Goal: Contribute content: Add original content to the website for others to see

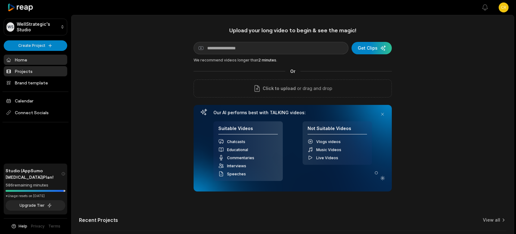
click at [22, 71] on link "Projects" at bounding box center [36, 71] width 64 height 10
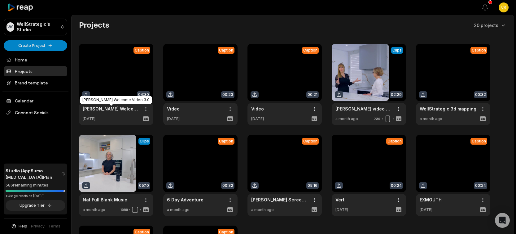
click at [99, 110] on link "Hope Downs Welcome Video 3.0" at bounding box center [111, 108] width 57 height 7
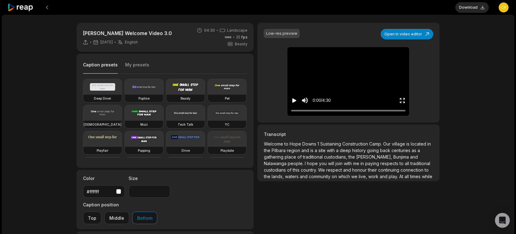
click at [294, 100] on icon "Play video" at bounding box center [294, 100] width 4 height 4
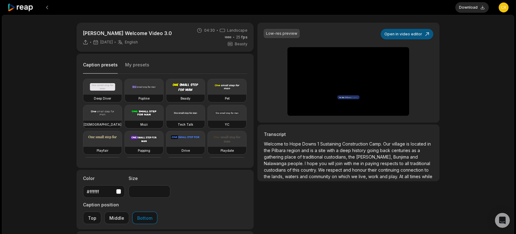
click at [416, 38] on button "Open in video editor" at bounding box center [407, 34] width 53 height 11
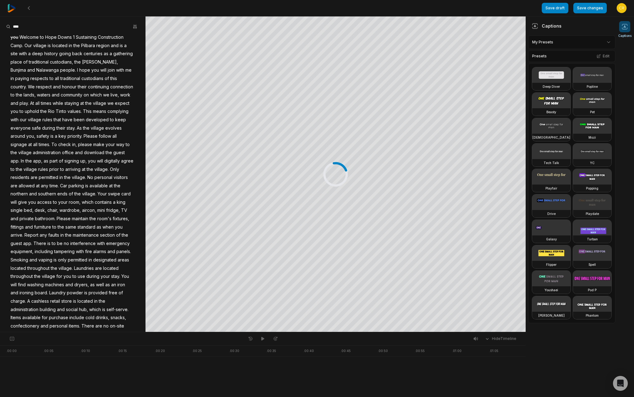
drag, startPoint x: 28, startPoint y: 6, endPoint x: 28, endPoint y: 361, distance: 355.6
click at [28, 6] on icon at bounding box center [28, 8] width 5 height 5
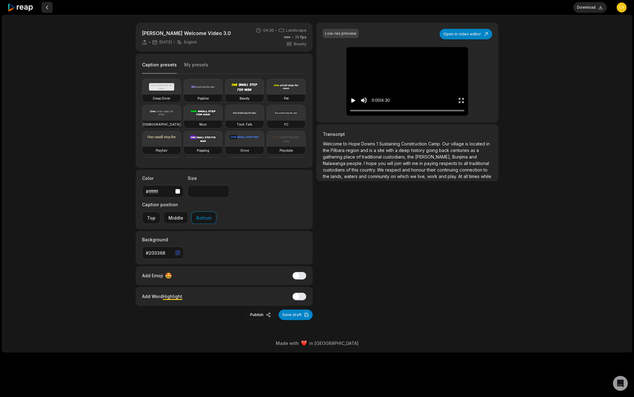
click at [47, 10] on button at bounding box center [47, 7] width 11 height 11
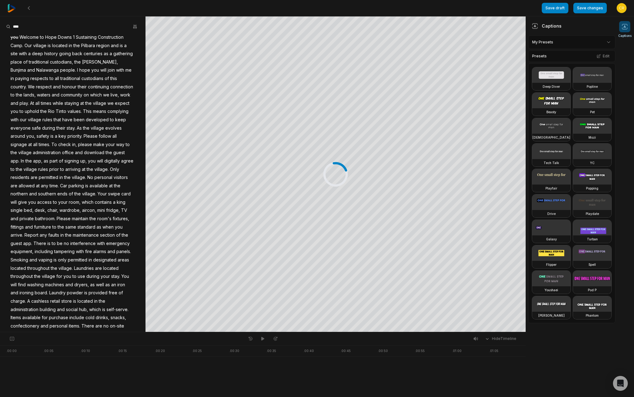
drag, startPoint x: 27, startPoint y: 7, endPoint x: 27, endPoint y: 362, distance: 355.6
click at [27, 7] on icon at bounding box center [28, 8] width 5 height 5
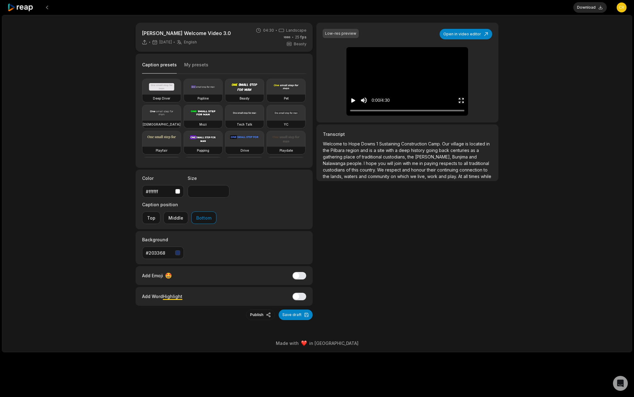
click at [19, 10] on icon at bounding box center [20, 7] width 26 height 8
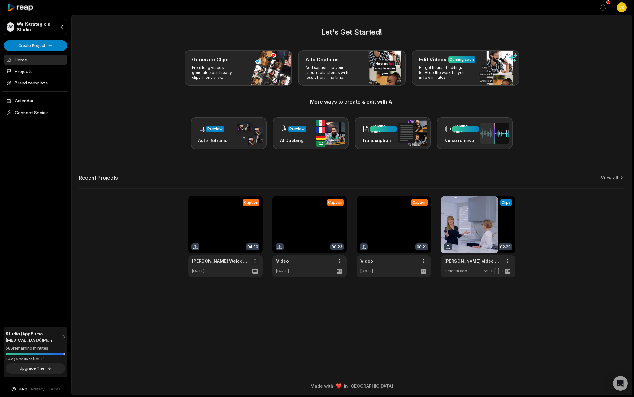
click at [256, 233] on html "WS WellStrategic's Studio Create Project Home Projects Brand template Calendar …" at bounding box center [317, 198] width 634 height 397
click at [238, 233] on html "WS WellStrategic's Studio Create Project Home Projects Brand template Calendar …" at bounding box center [317, 198] width 634 height 397
click at [196, 233] on link at bounding box center [225, 236] width 74 height 81
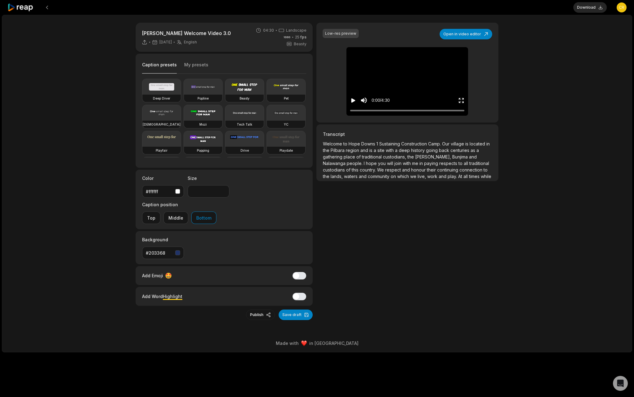
click at [145, 42] on icon at bounding box center [145, 42] width 6 height 6
click at [144, 42] on icon at bounding box center [144, 41] width 3 height 3
click at [516, 5] on button "Download" at bounding box center [590, 7] width 33 height 11
click at [199, 65] on button "My presets" at bounding box center [196, 68] width 24 height 12
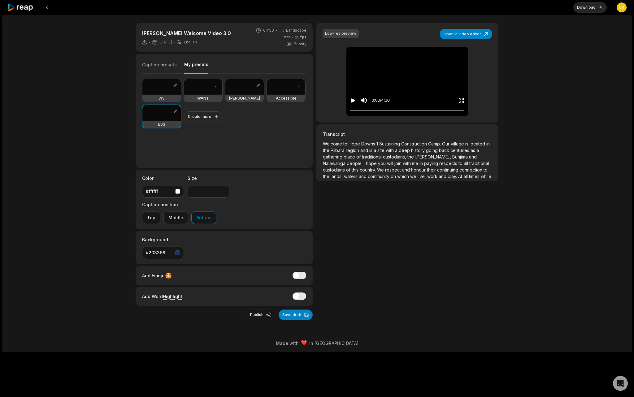
click at [175, 107] on link at bounding box center [175, 110] width 6 height 7
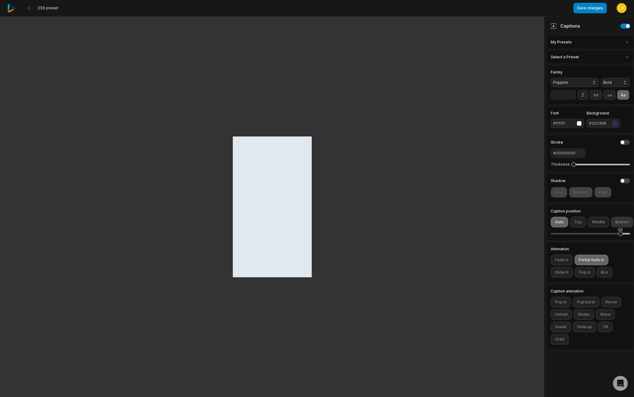
click at [516, 223] on button "Bottom" at bounding box center [623, 222] width 22 height 11
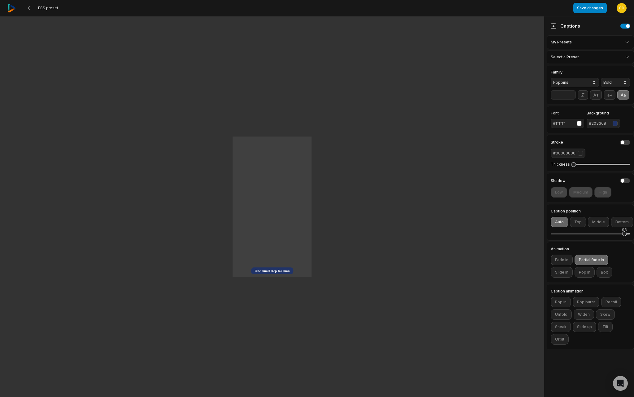
click at [516, 233] on div "93" at bounding box center [590, 234] width 79 height 2
click at [516, 233] on div "93" at bounding box center [625, 233] width 5 height 5
drag, startPoint x: 591, startPoint y: 6, endPoint x: 591, endPoint y: 362, distance: 355.6
click at [516, 6] on button "Save changes" at bounding box center [590, 8] width 33 height 11
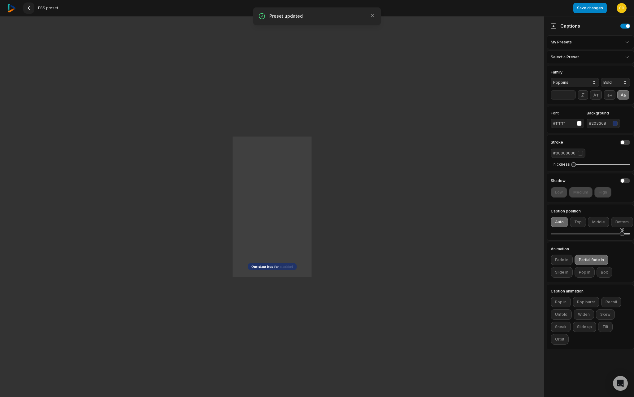
click at [28, 10] on icon at bounding box center [28, 8] width 5 height 5
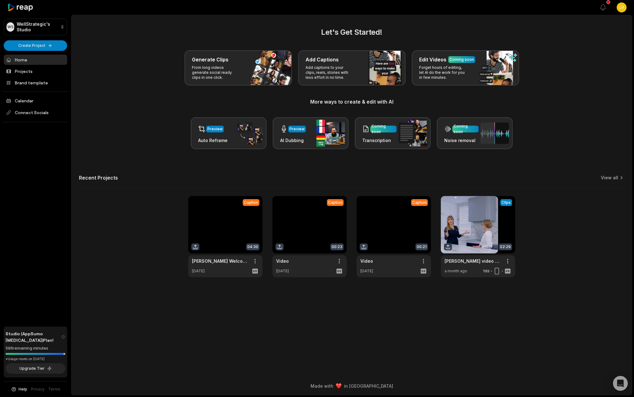
click at [231, 225] on link at bounding box center [225, 236] width 74 height 81
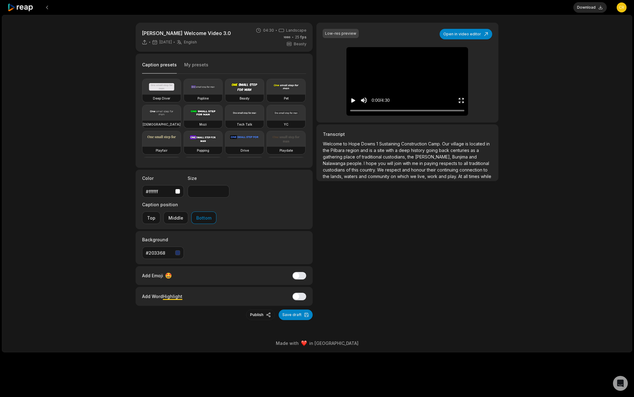
click at [353, 100] on icon "Play video" at bounding box center [354, 100] width 4 height 4
click at [476, 35] on button "Open in video editor" at bounding box center [466, 34] width 53 height 11
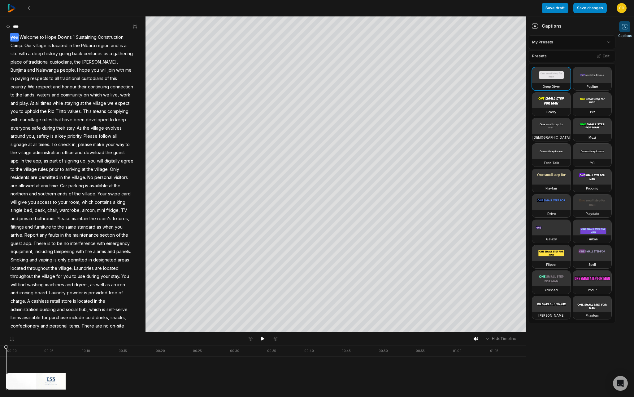
click at [581, 44] on html "Save draft Save changes Open user menu Captions Your browser does not support m…" at bounding box center [317, 198] width 634 height 397
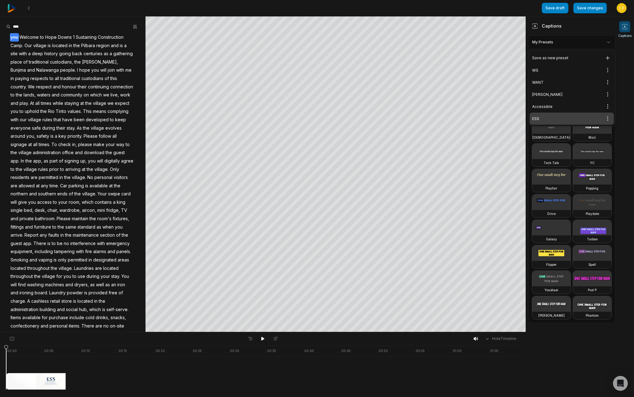
click at [542, 115] on div "ESS Open options" at bounding box center [572, 118] width 84 height 12
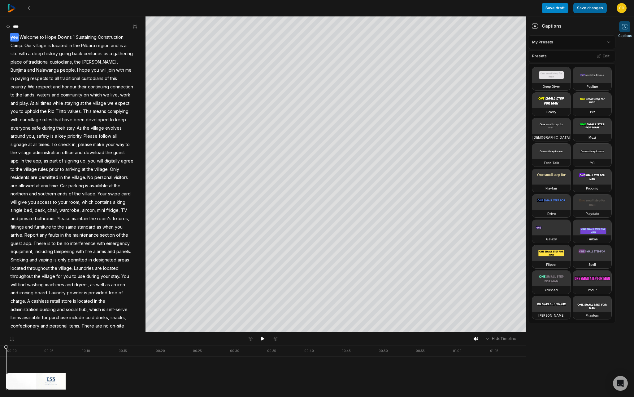
click at [601, 9] on button "Save changes" at bounding box center [590, 8] width 33 height 11
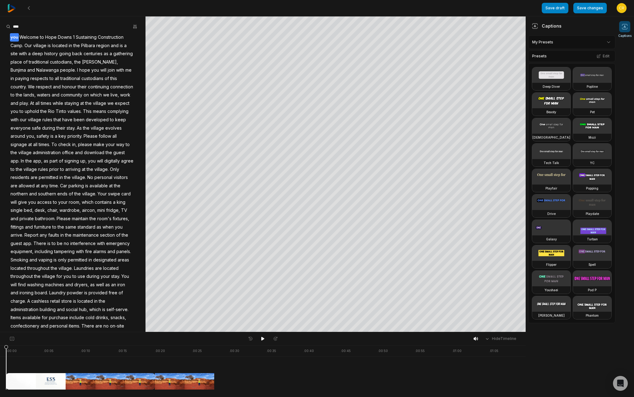
scroll to position [284, 0]
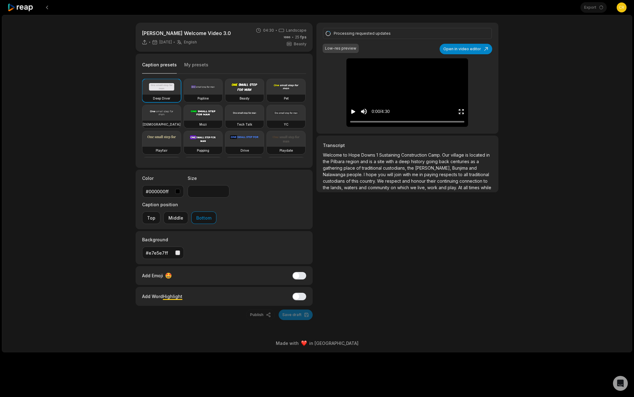
click at [353, 112] on icon "Play video" at bounding box center [354, 111] width 4 height 4
click at [462, 46] on button "Open in video editor" at bounding box center [466, 49] width 53 height 11
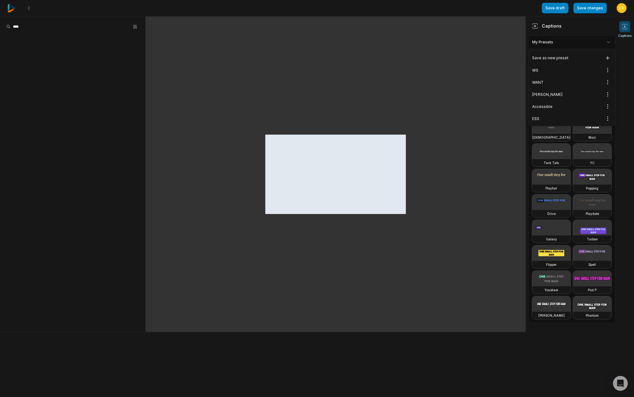
click at [544, 43] on html "Save draft Save changes Open user menu Captions Captions My Presets Presets Edi…" at bounding box center [317, 198] width 634 height 397
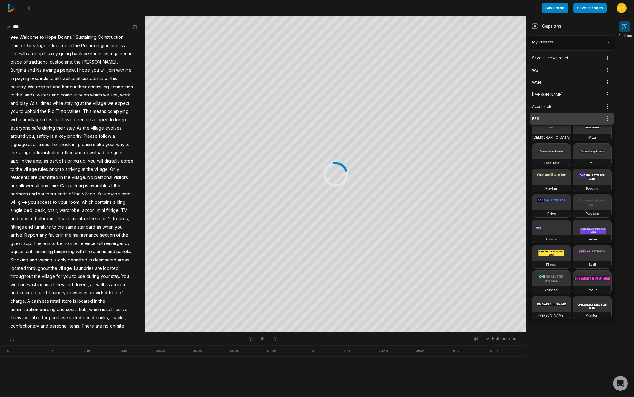
click at [541, 115] on div "ESS Open options" at bounding box center [572, 118] width 84 height 12
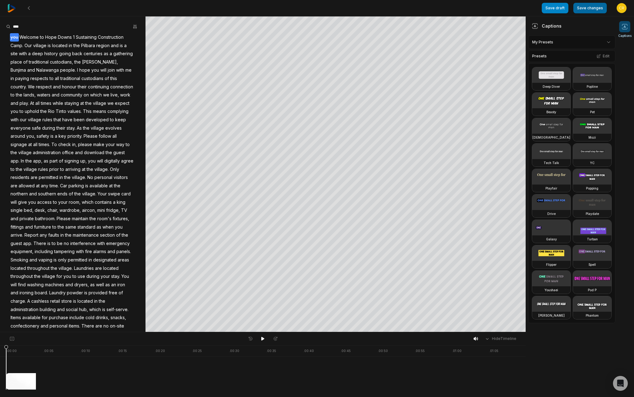
click at [601, 9] on button "Save changes" at bounding box center [590, 8] width 33 height 11
